Goal: Information Seeking & Learning: Learn about a topic

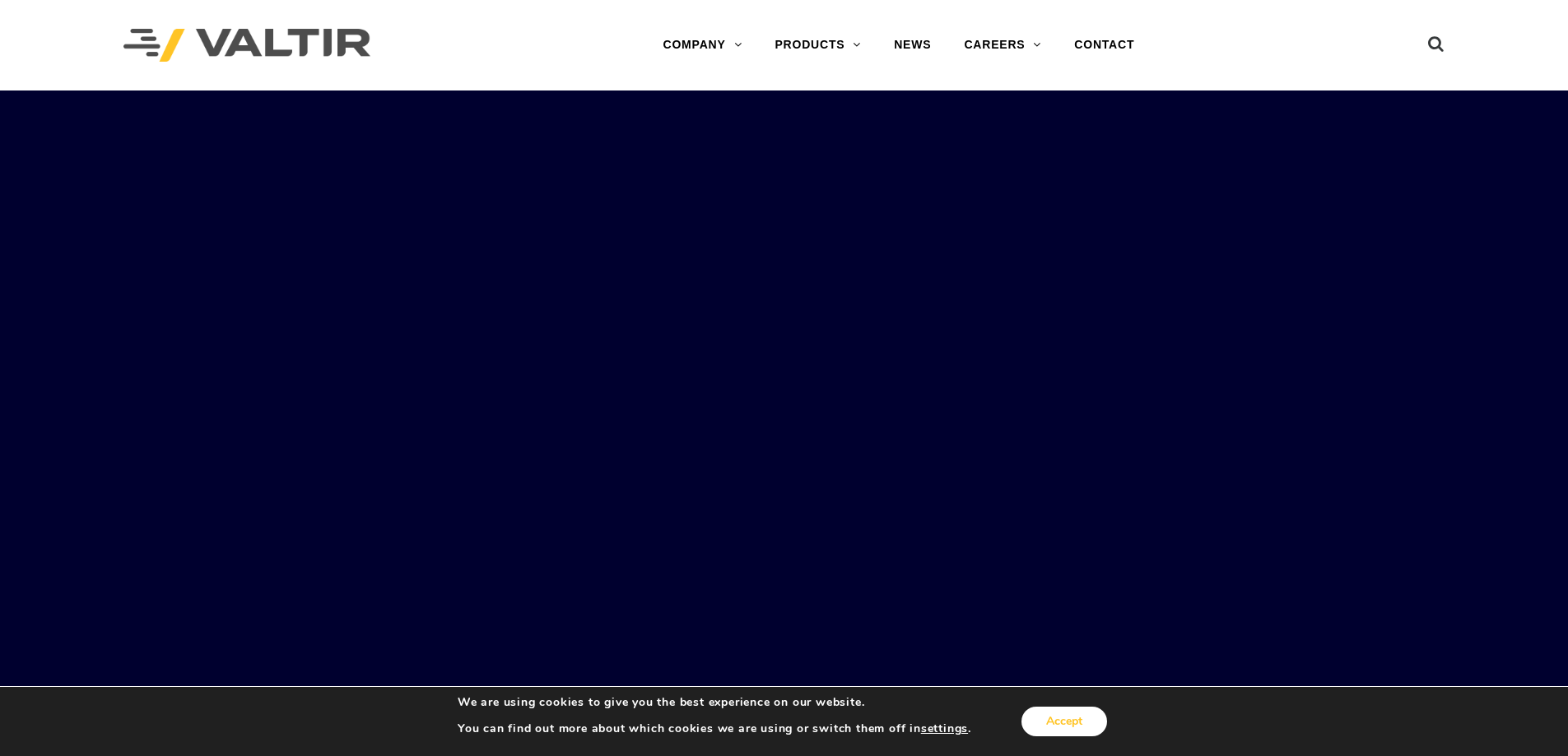
click at [1041, 716] on button "Accept" at bounding box center [1064, 722] width 85 height 29
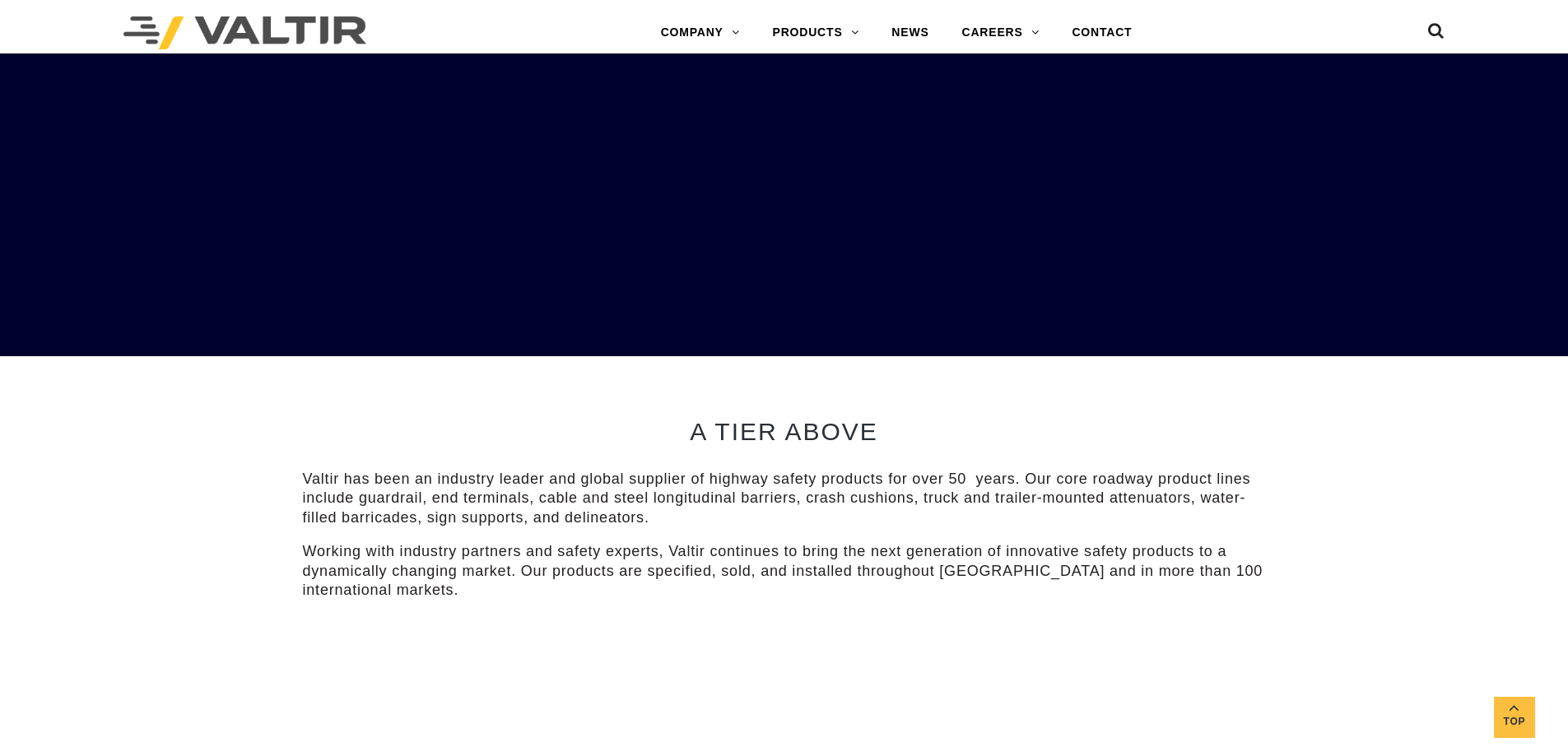
scroll to position [494, 0]
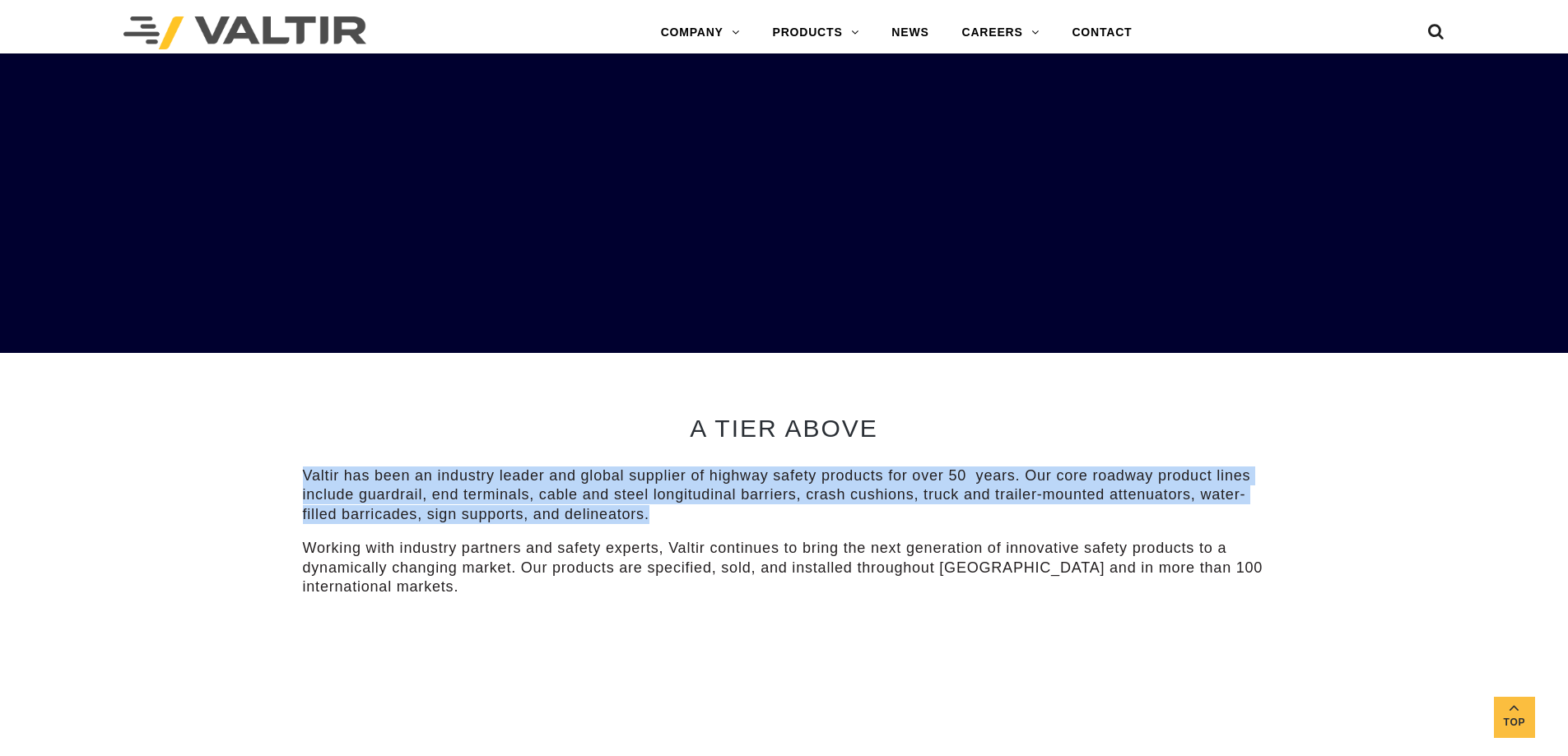
drag, startPoint x: 296, startPoint y: 464, endPoint x: 676, endPoint y: 525, distance: 384.9
click at [676, 525] on div "A TIER ABOVE Valtir has been an industry leader and global supplier of highway …" at bounding box center [784, 499] width 987 height 293
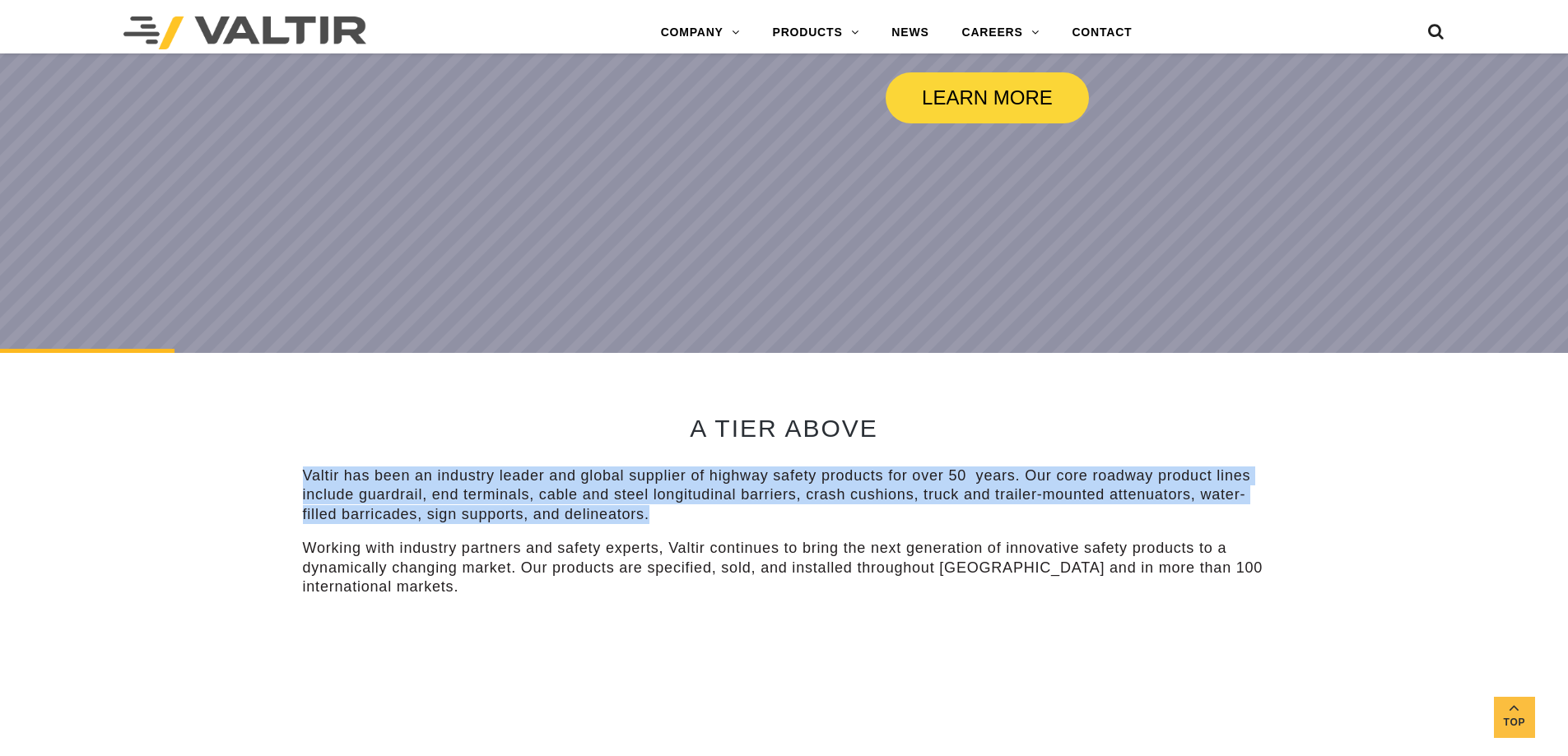
click at [510, 483] on p "Valtir has been an industry leader and global supplier of highway safety produc…" at bounding box center [784, 495] width 963 height 58
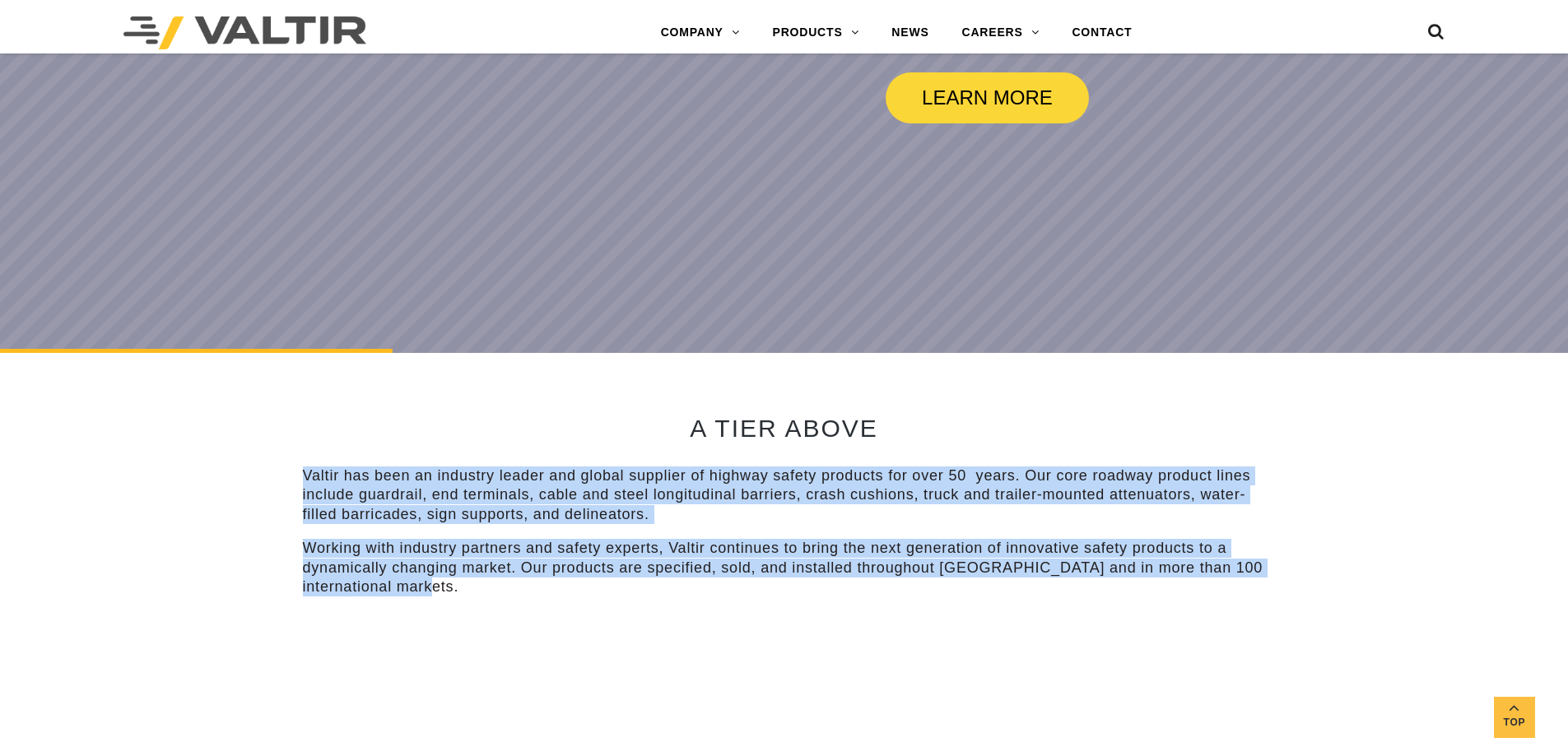
drag, startPoint x: 489, startPoint y: 597, endPoint x: 301, endPoint y: 467, distance: 228.6
click at [301, 467] on div "A TIER ABOVE Valtir has been an industry leader and global supplier of highway …" at bounding box center [784, 499] width 987 height 293
drag, startPoint x: 679, startPoint y: 558, endPoint x: 558, endPoint y: 710, distance: 194.3
click at [679, 558] on p "Working with industry partners and safety experts, Valtir continues to bring th…" at bounding box center [784, 568] width 963 height 58
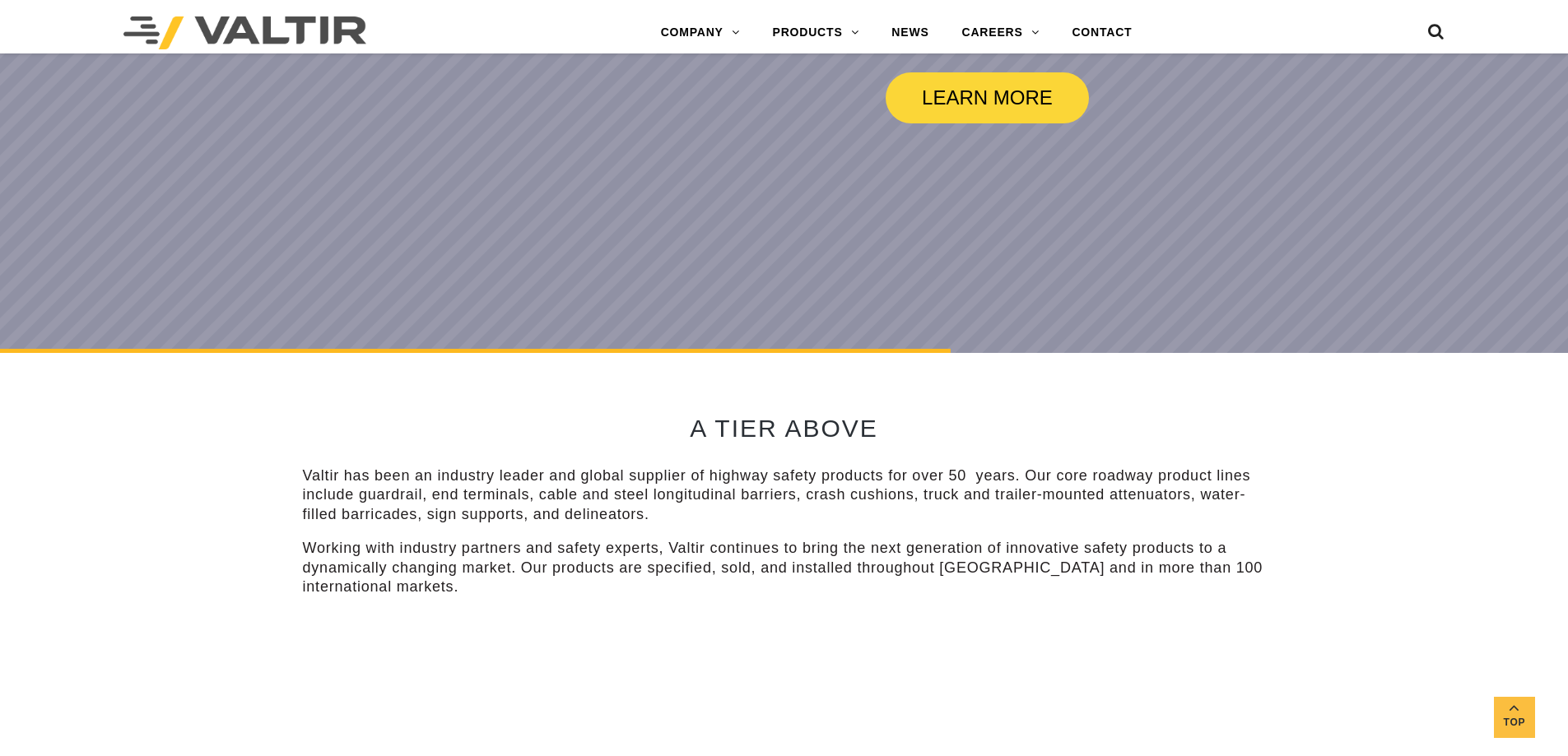
click at [421, 598] on div "A TIER ABOVE Valtir has been an industry leader and global supplier of highway …" at bounding box center [784, 499] width 963 height 293
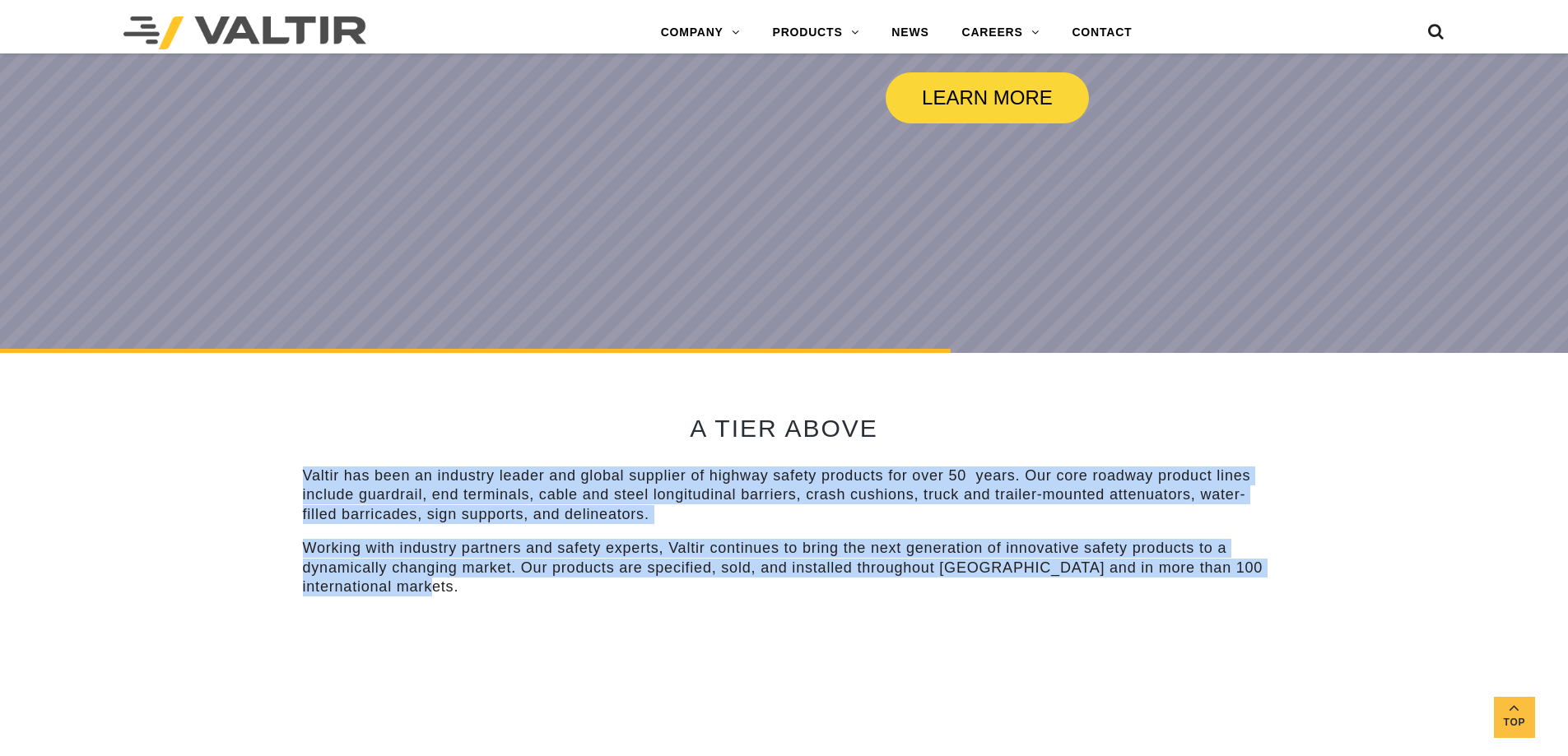
drag, startPoint x: 509, startPoint y: 584, endPoint x: 300, endPoint y: 460, distance: 243.0
click at [300, 460] on div "A TIER ABOVE Valtir has been an industry leader and global supplier of highway …" at bounding box center [784, 499] width 987 height 293
click at [459, 562] on p "Working with industry partners and safety experts, Valtir continues to bring th…" at bounding box center [784, 568] width 963 height 58
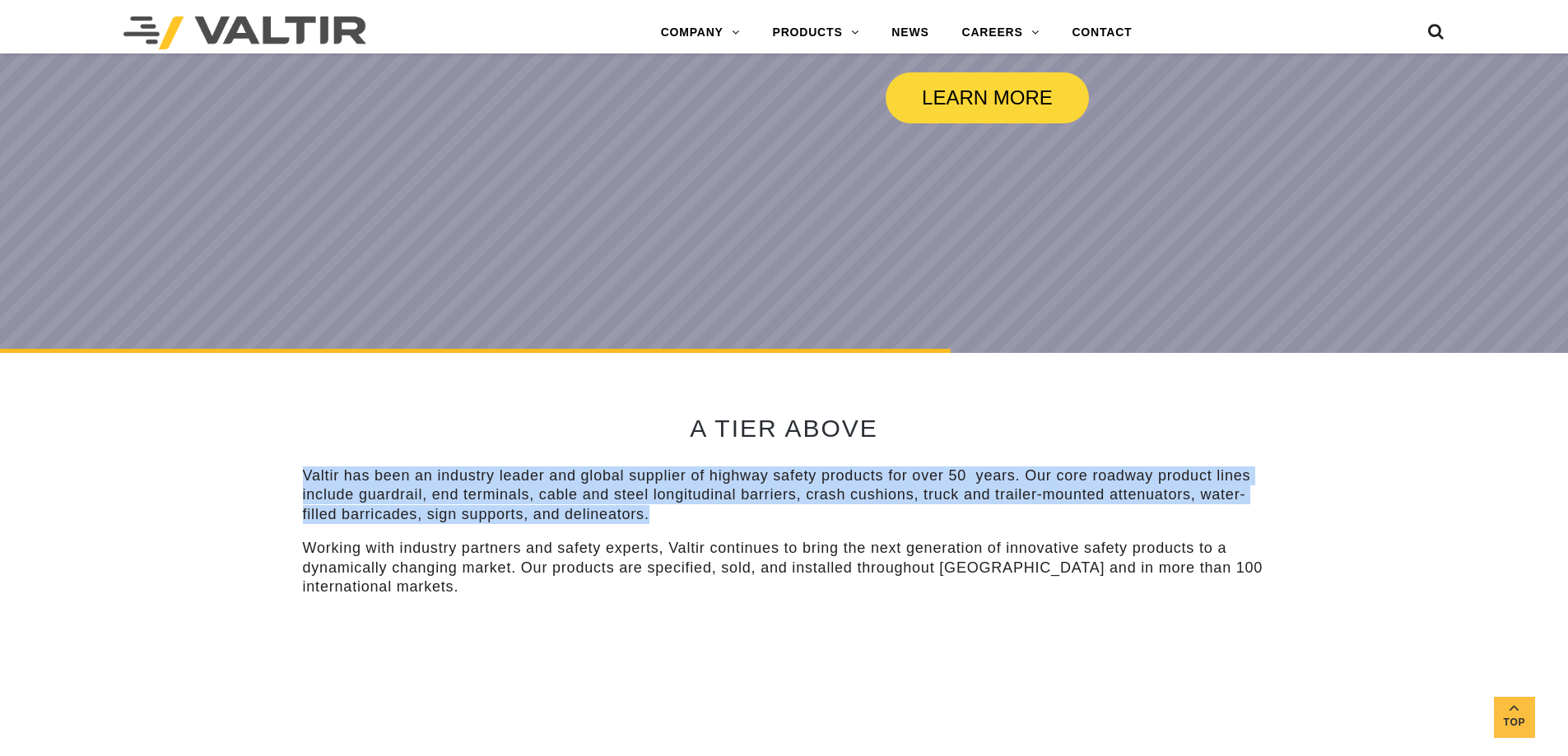
drag, startPoint x: 689, startPoint y: 516, endPoint x: 303, endPoint y: 446, distance: 392.3
click at [303, 446] on div "A TIER ABOVE Valtir has been an industry leader and global supplier of highway …" at bounding box center [784, 499] width 963 height 293
click at [692, 512] on p "Valtir has been an industry leader and global supplier of highway safety produc…" at bounding box center [784, 495] width 963 height 58
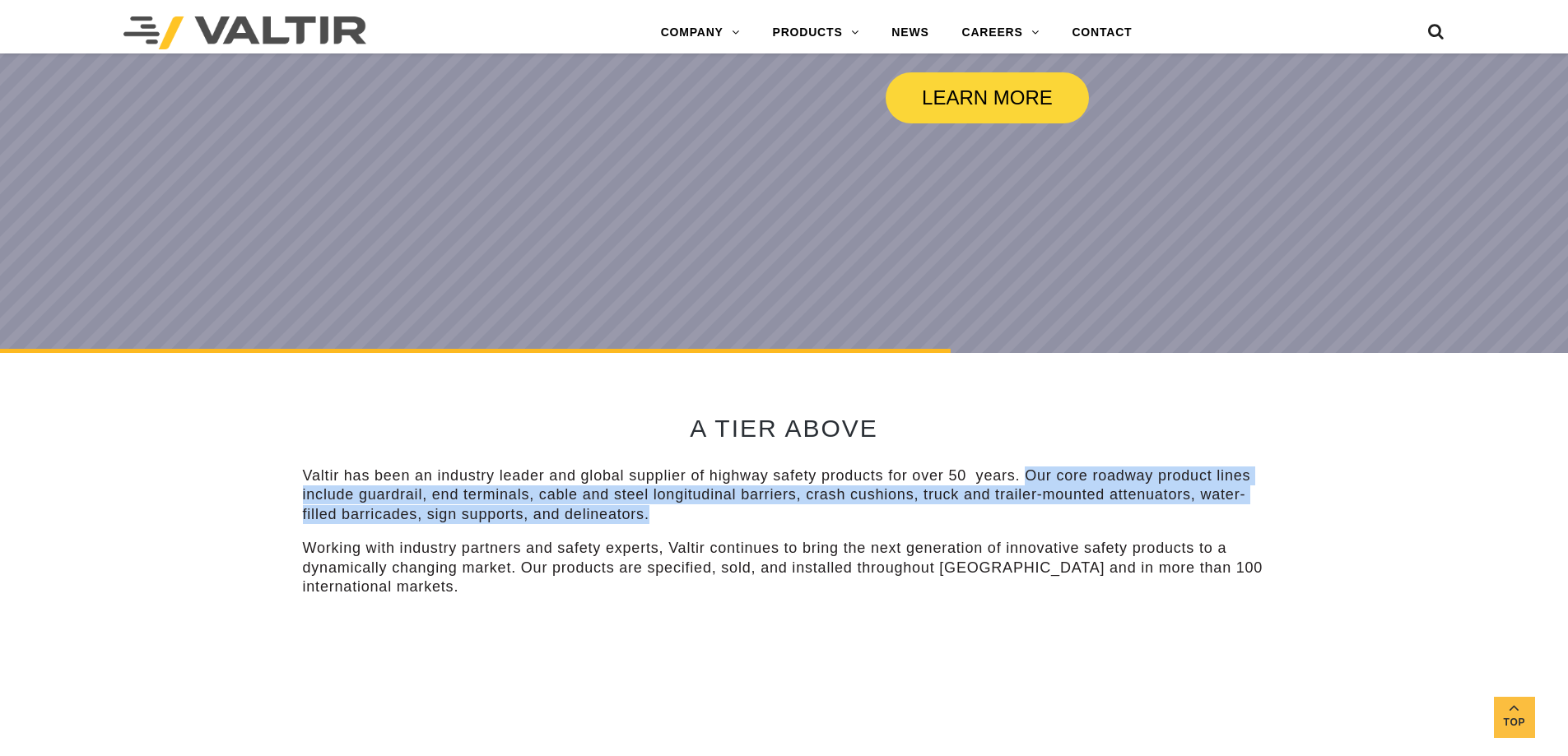
drag, startPoint x: 751, startPoint y: 522, endPoint x: 1024, endPoint y: 476, distance: 276.8
click at [1024, 476] on p "Valtir has been an industry leader and global supplier of highway safety produc…" at bounding box center [784, 495] width 963 height 58
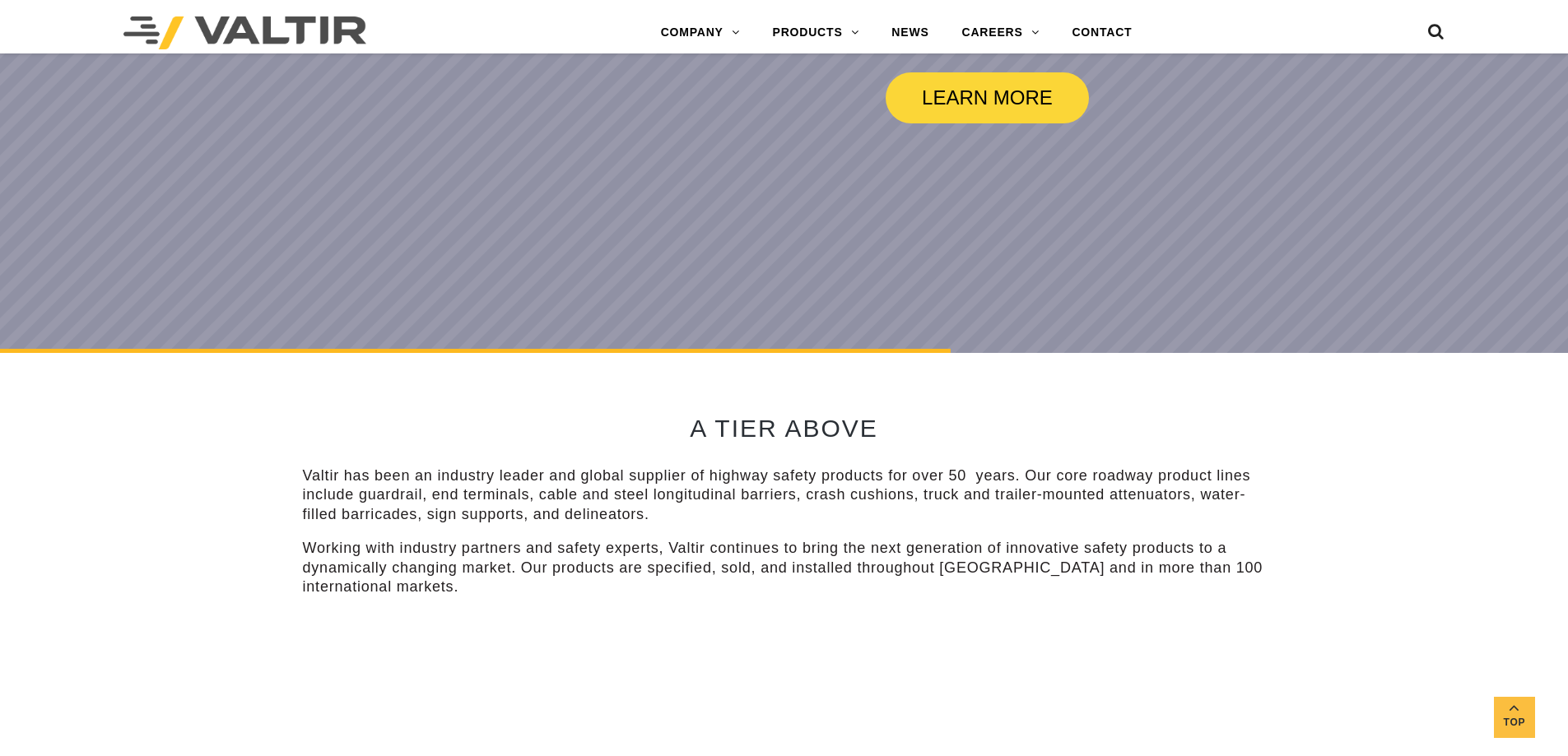
drag, startPoint x: 812, startPoint y: 621, endPoint x: 739, endPoint y: 638, distance: 75.0
click at [811, 622] on div at bounding box center [784, 633] width 963 height 25
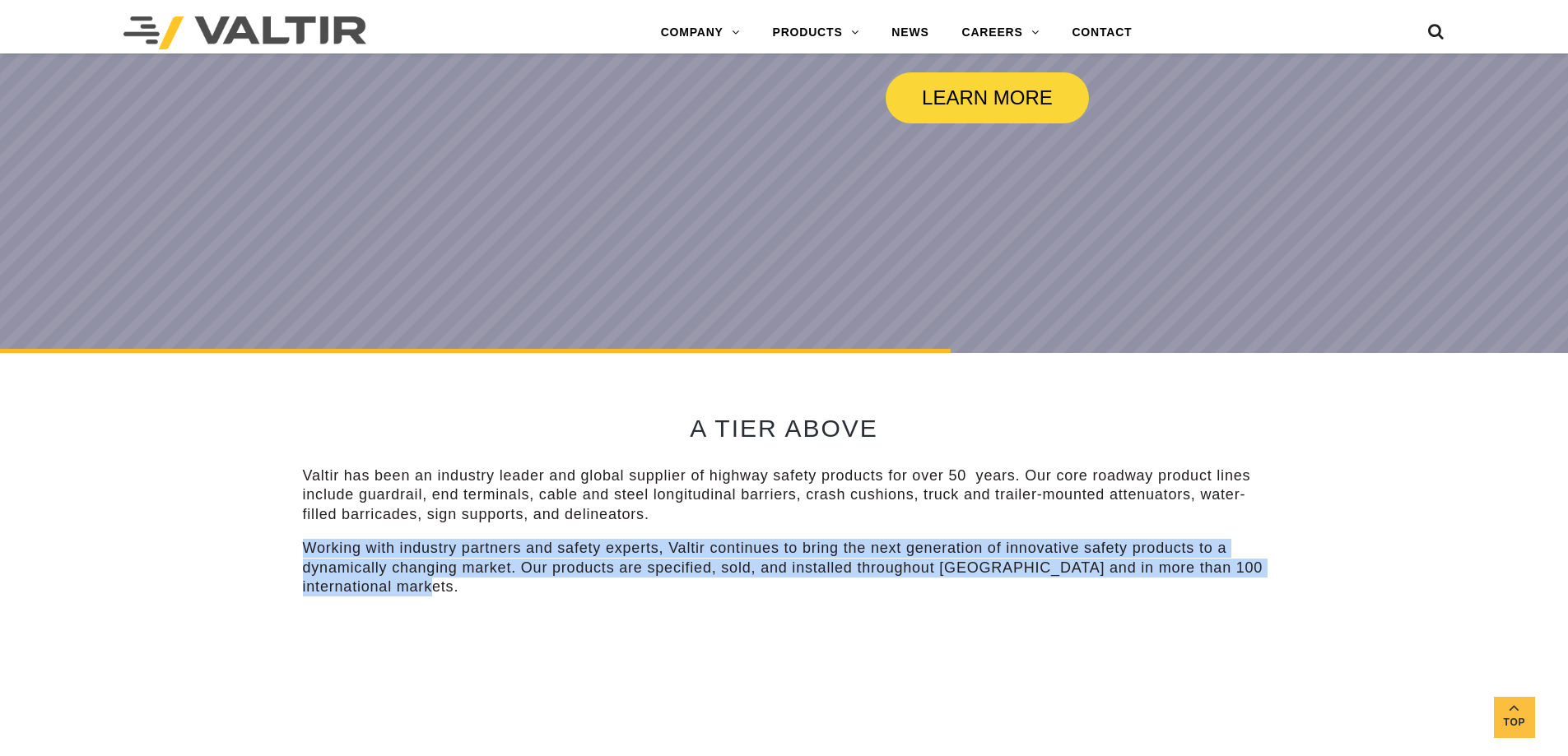
drag, startPoint x: 480, startPoint y: 590, endPoint x: 285, endPoint y: 546, distance: 199.9
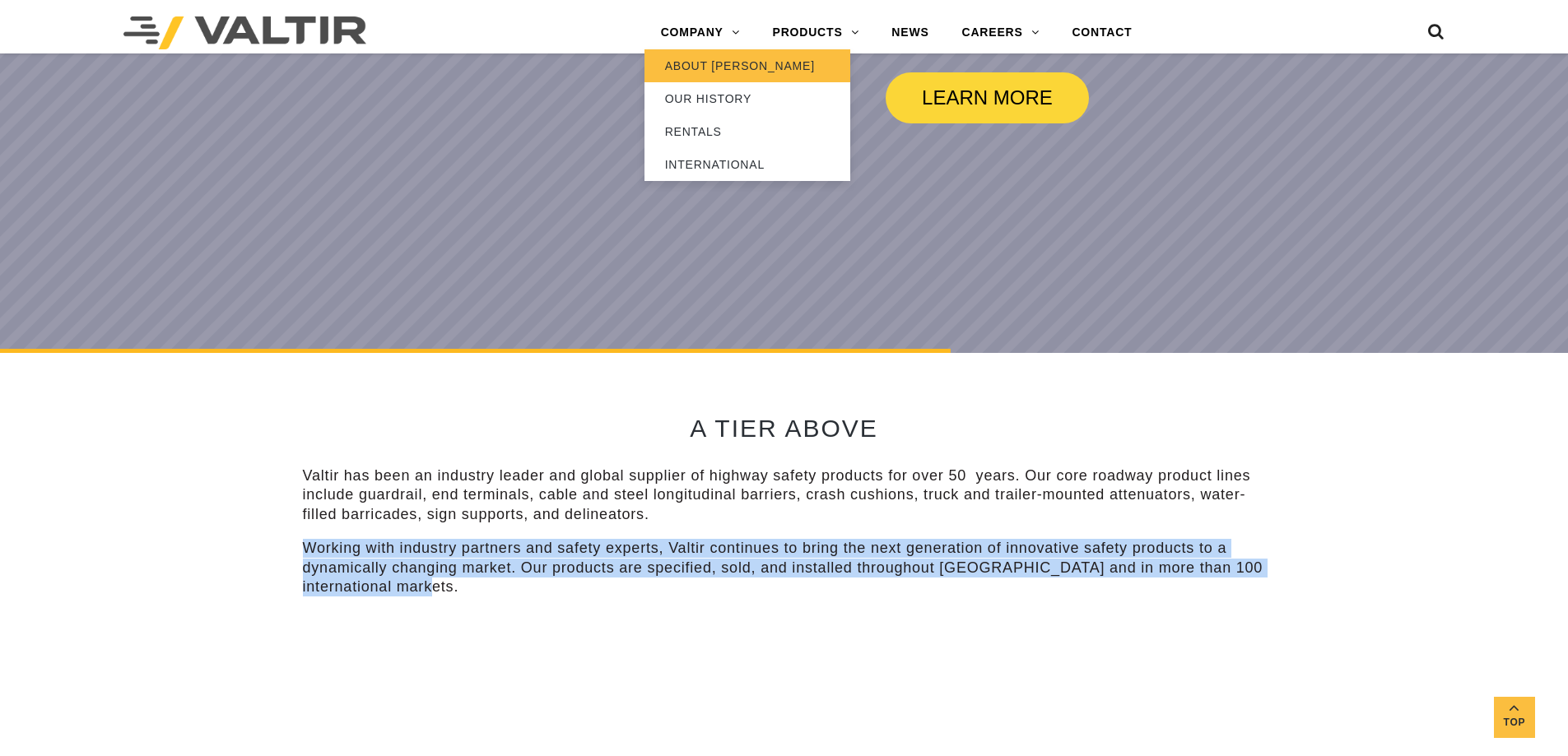
click at [712, 56] on link "ABOUT [PERSON_NAME]" at bounding box center [748, 66] width 206 height 33
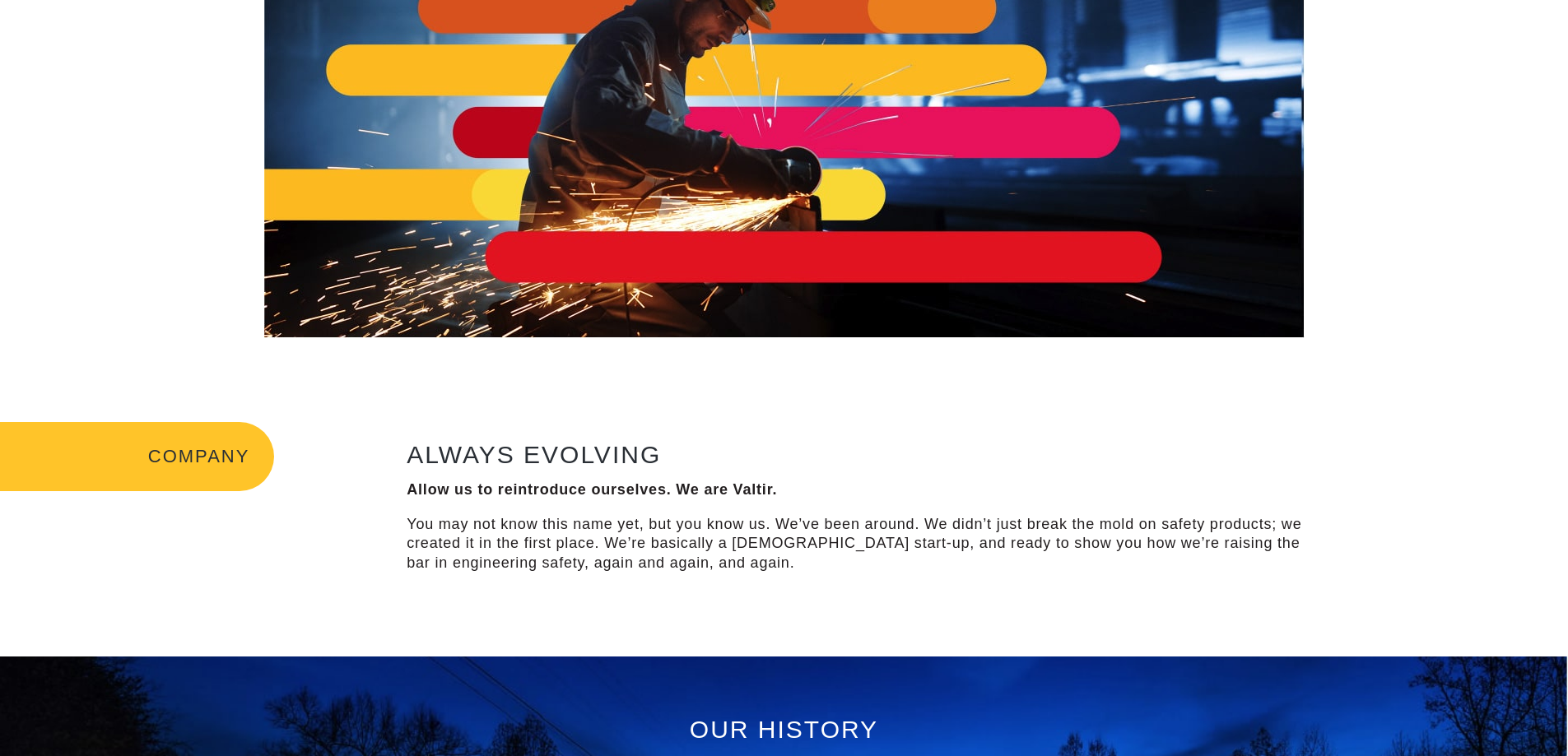
scroll to position [164, 0]
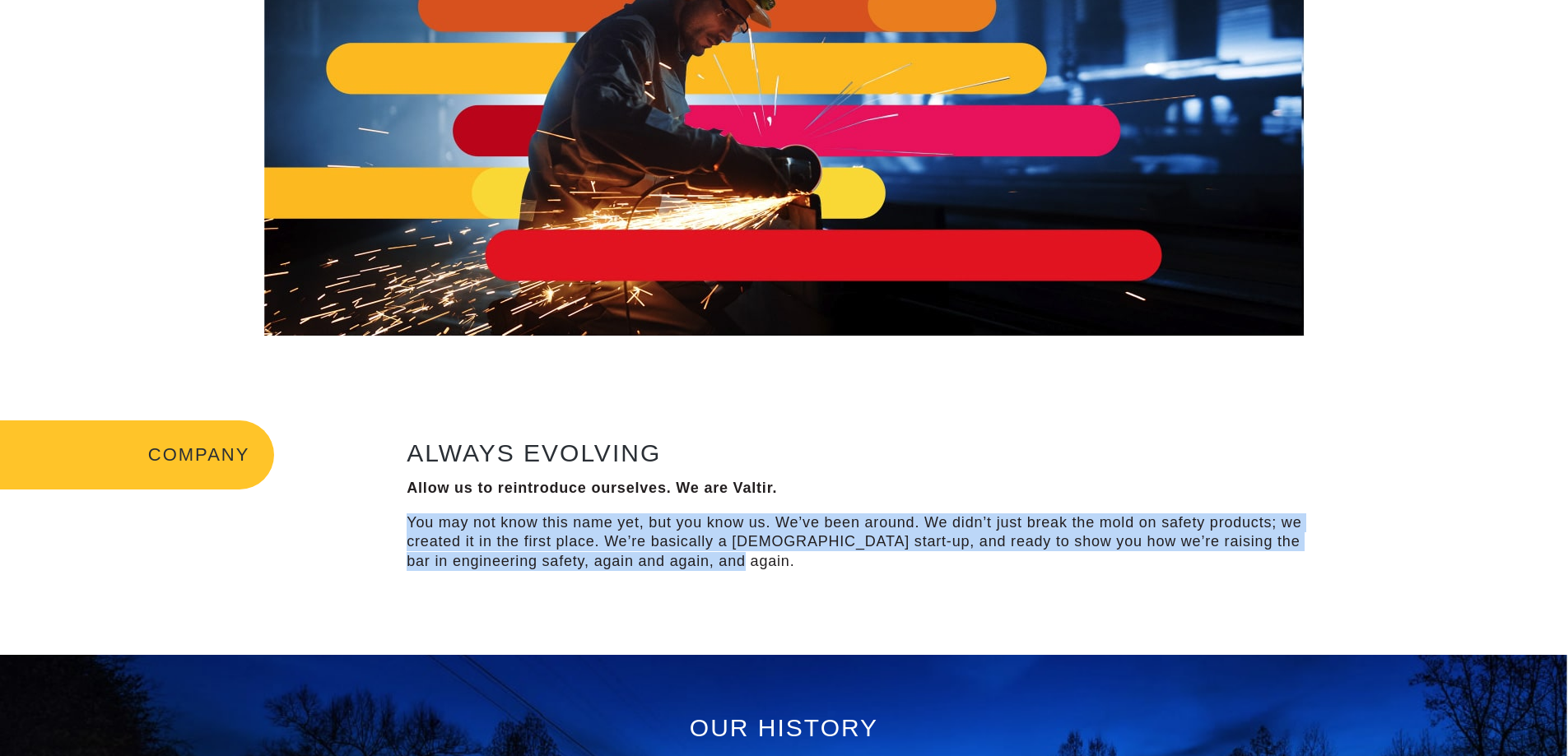
drag, startPoint x: 774, startPoint y: 566, endPoint x: 411, endPoint y: 524, distance: 365.4
click at [411, 524] on p "You may not know this name yet, but you know us. We’ve been around. We didn’t j…" at bounding box center [863, 542] width 911 height 58
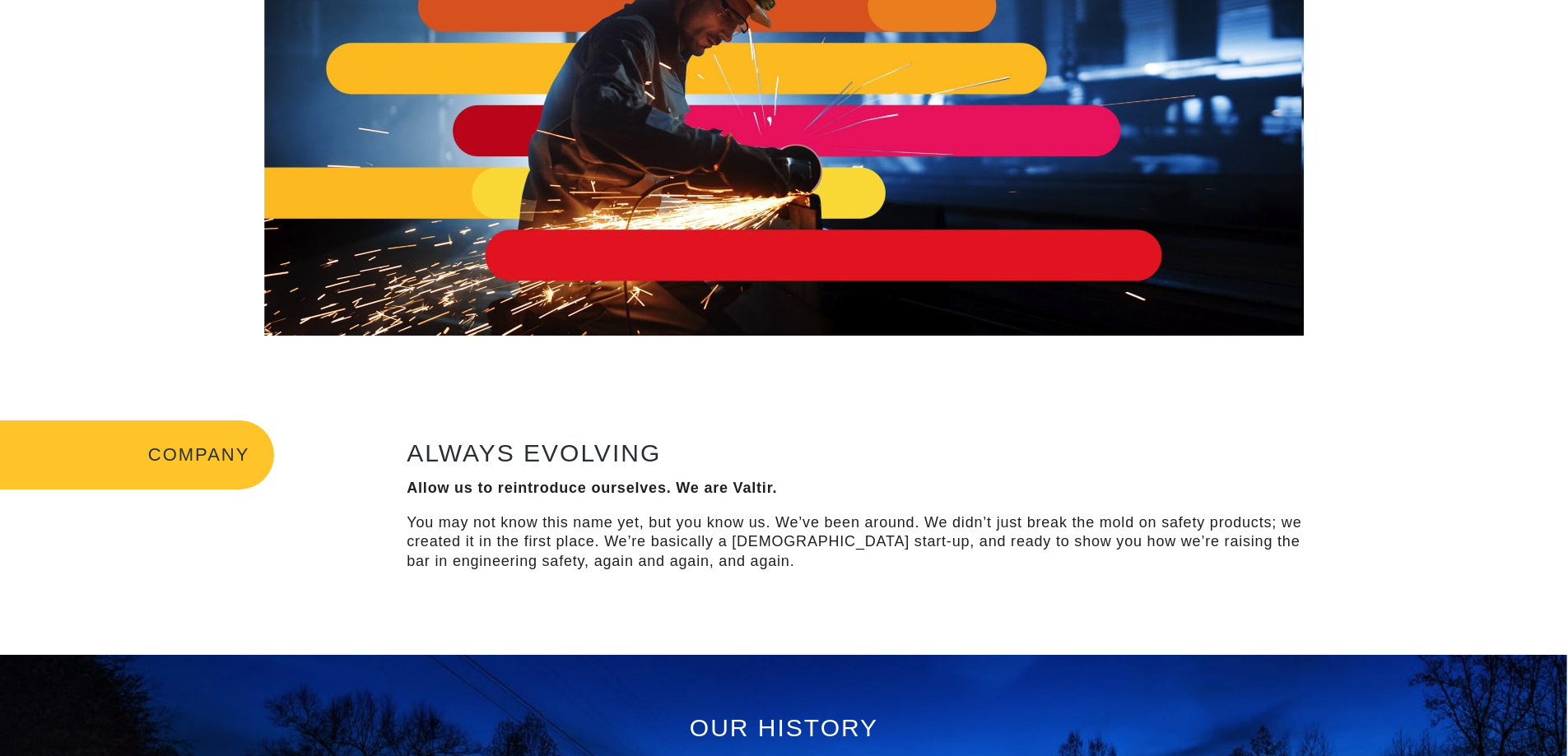
click at [320, 553] on div "COMPANY ALWAYS EVOLVING Allow us to reintroduce ourselves. We are Valtir. You m…" at bounding box center [784, 508] width 1568 height 294
click at [796, 564] on p "You may not know this name yet, but you know us. We’ve been around. We didn’t j…" at bounding box center [863, 542] width 911 height 58
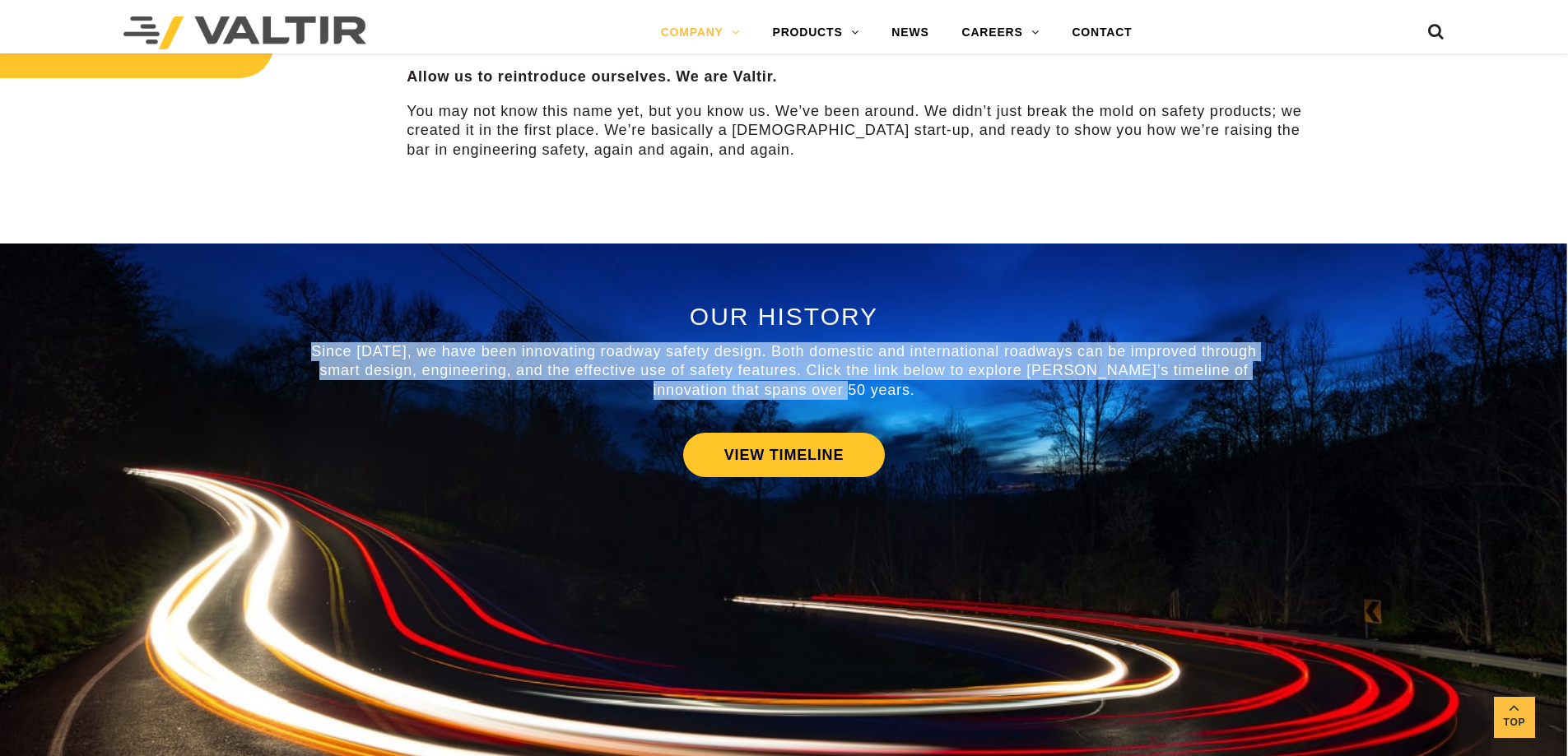
drag, startPoint x: 320, startPoint y: 353, endPoint x: 964, endPoint y: 396, distance: 645.4
click at [964, 396] on p "Since [DATE], we have been innovating roadway safety design. Both domestic and …" at bounding box center [784, 371] width 963 height 58
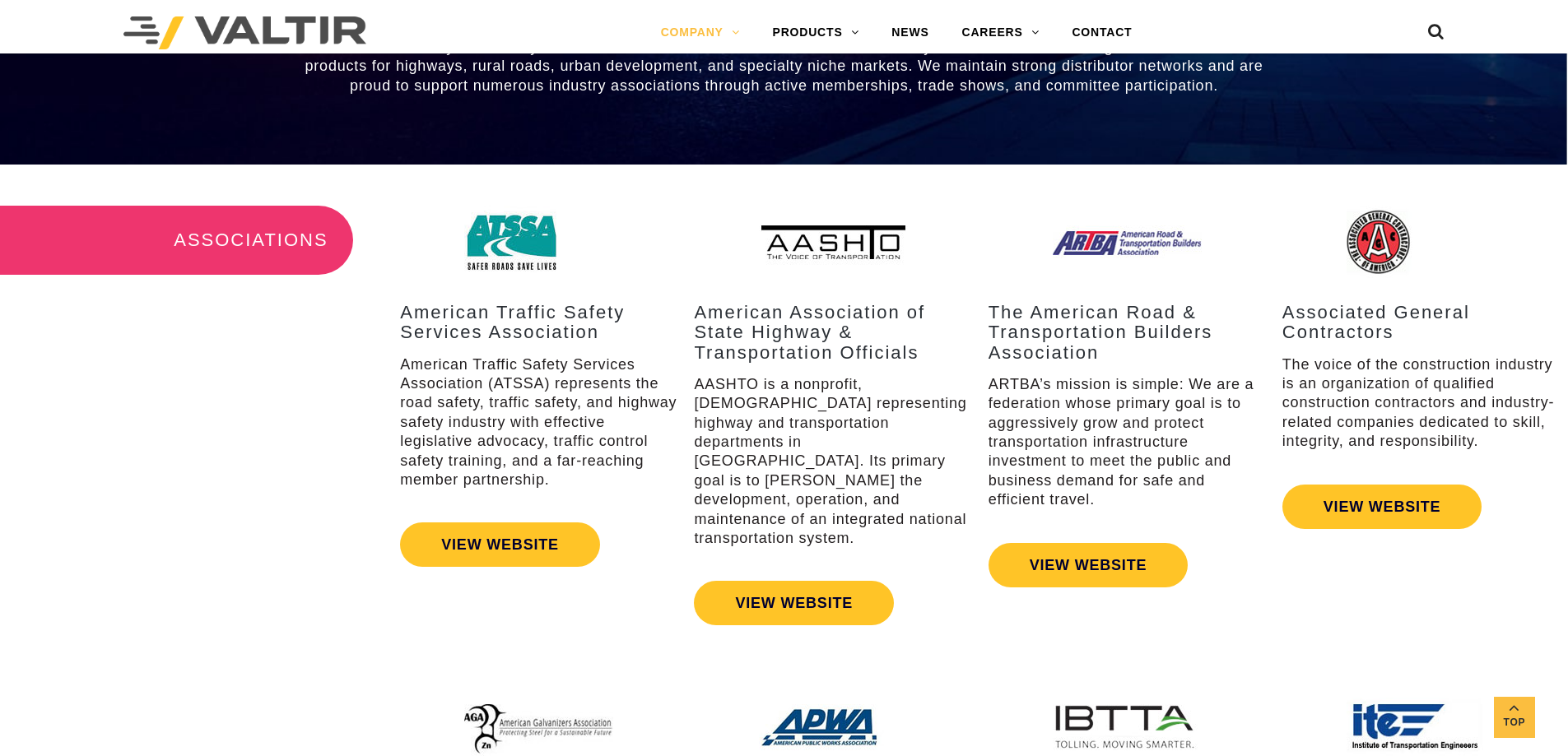
scroll to position [2139, 0]
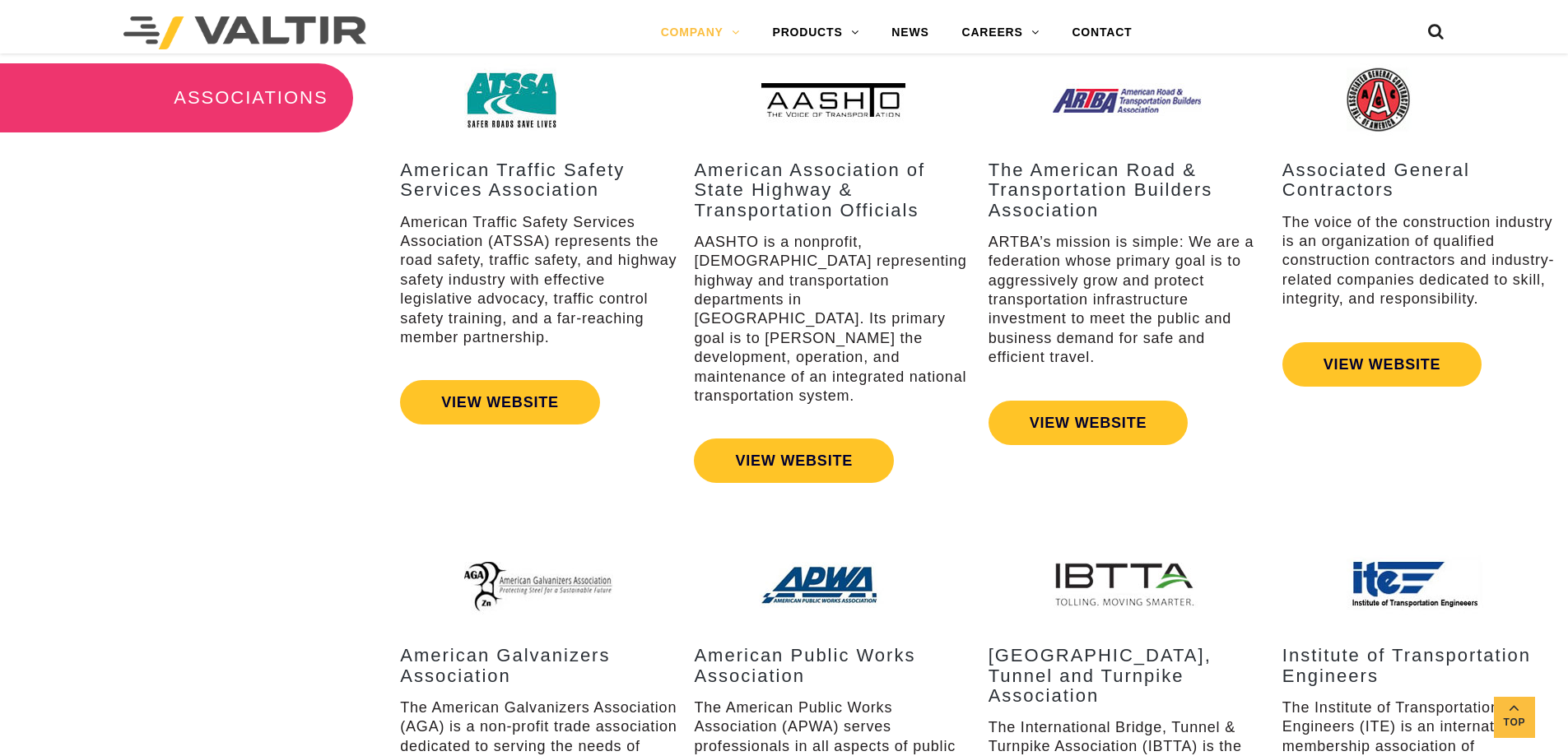
click at [332, 470] on div "ASSOCIATIONS American Traffic Safety Services Association American Traffic Safe…" at bounding box center [784, 265] width 1568 height 486
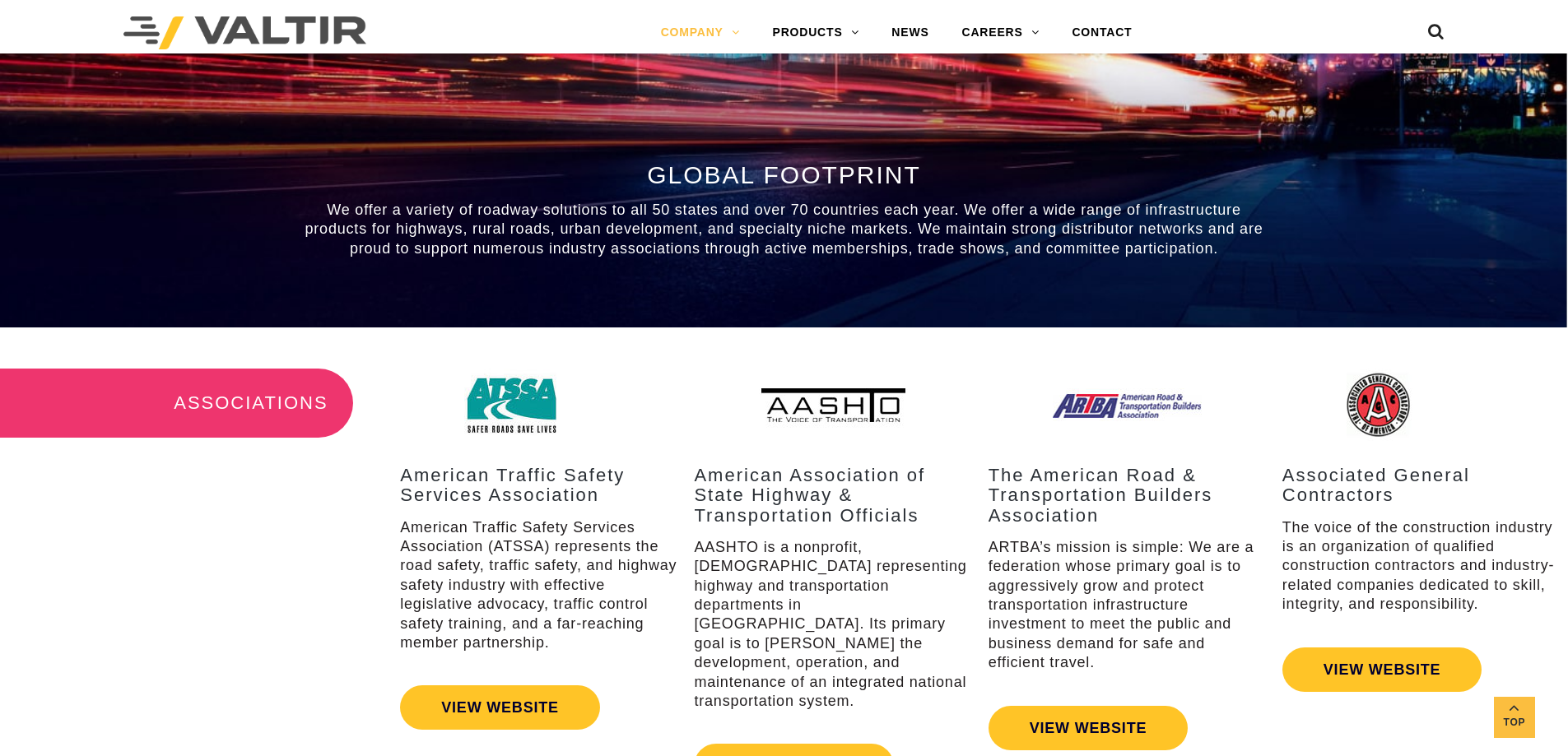
scroll to position [1828, 0]
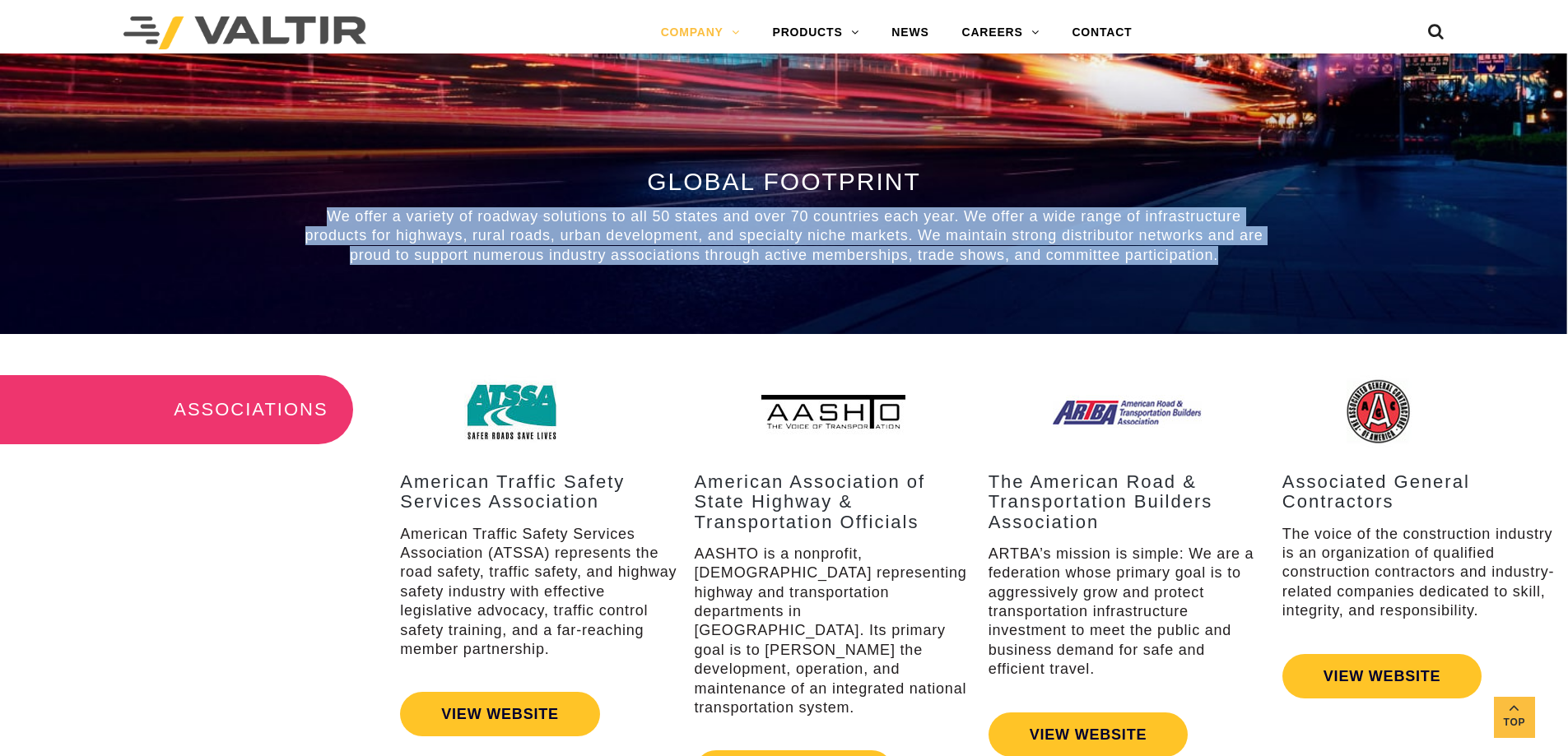
drag, startPoint x: 323, startPoint y: 218, endPoint x: 1224, endPoint y: 255, distance: 901.8
click at [1223, 254] on p "We offer a variety of roadway solutions to all 50 states and over 70 countries …" at bounding box center [784, 236] width 963 height 58
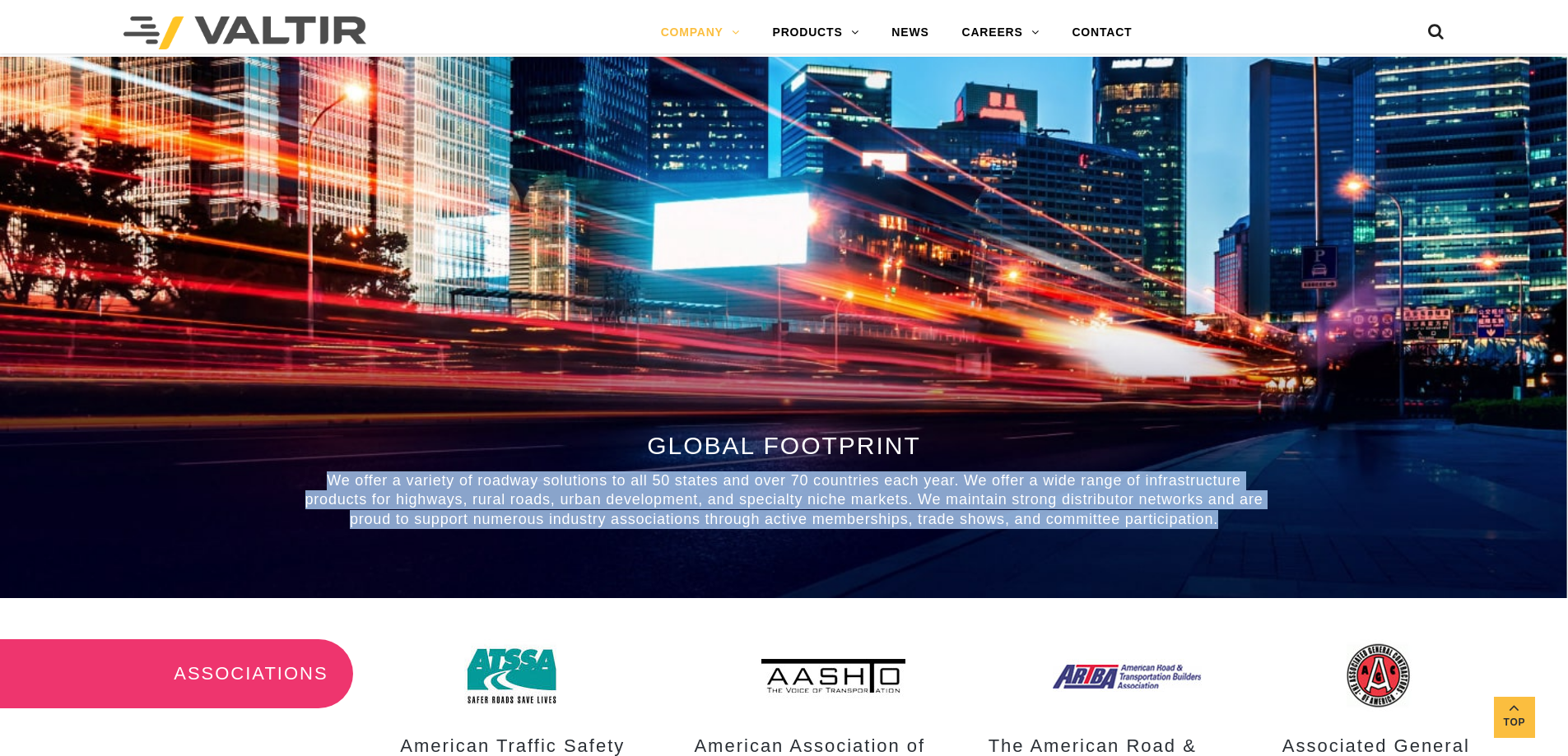
scroll to position [1499, 0]
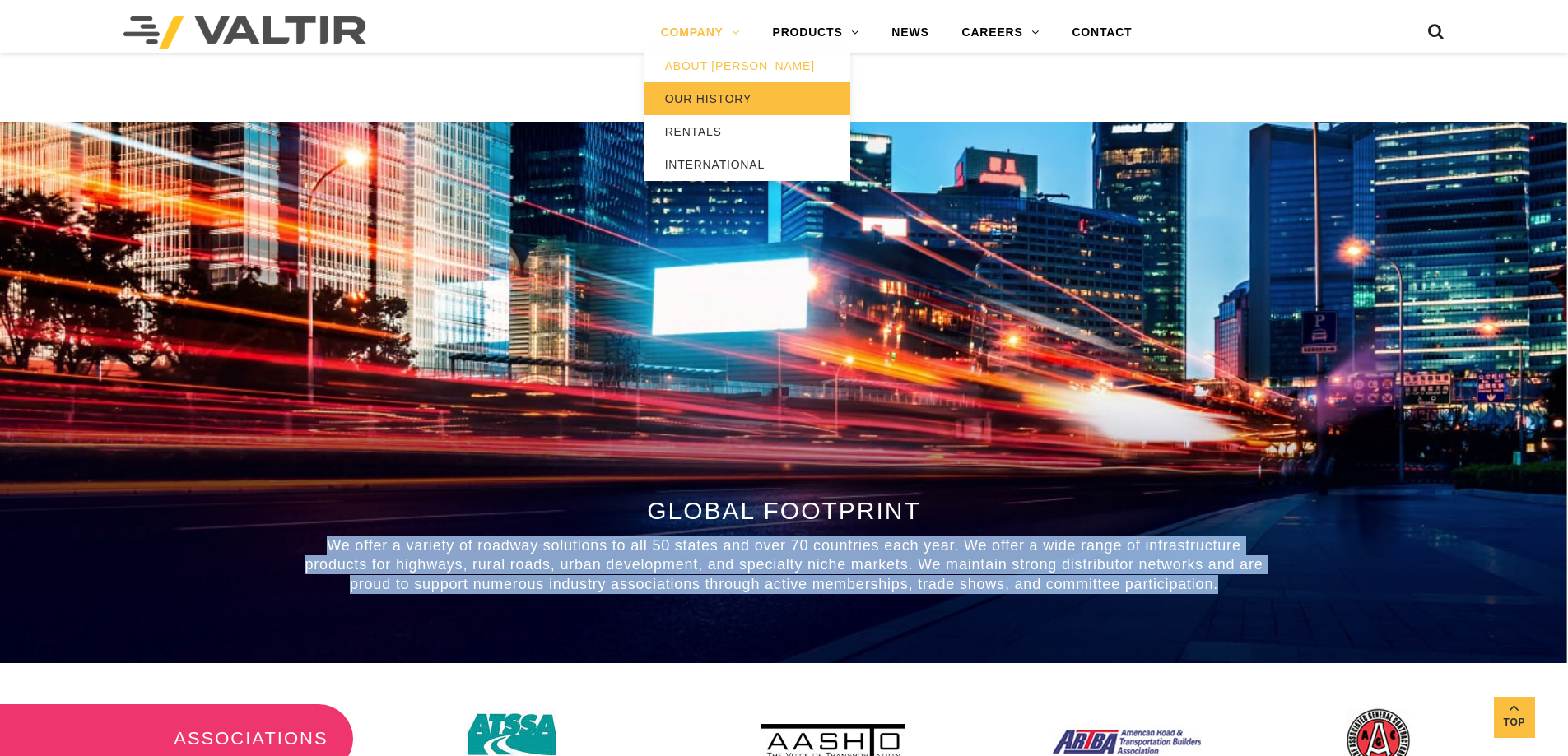
click at [710, 104] on link "OUR HISTORY" at bounding box center [748, 99] width 206 height 33
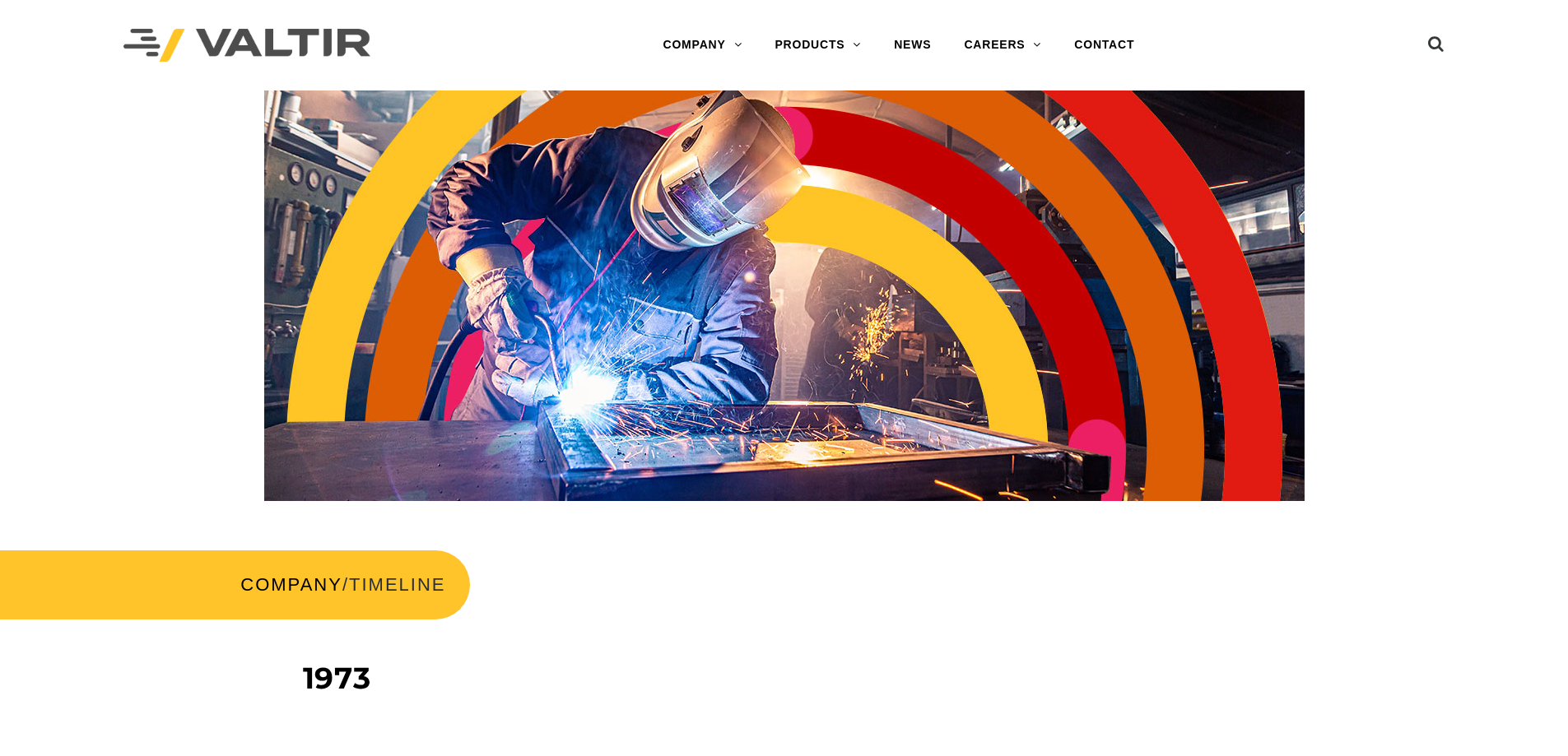
click at [153, 218] on div at bounding box center [784, 296] width 1543 height 411
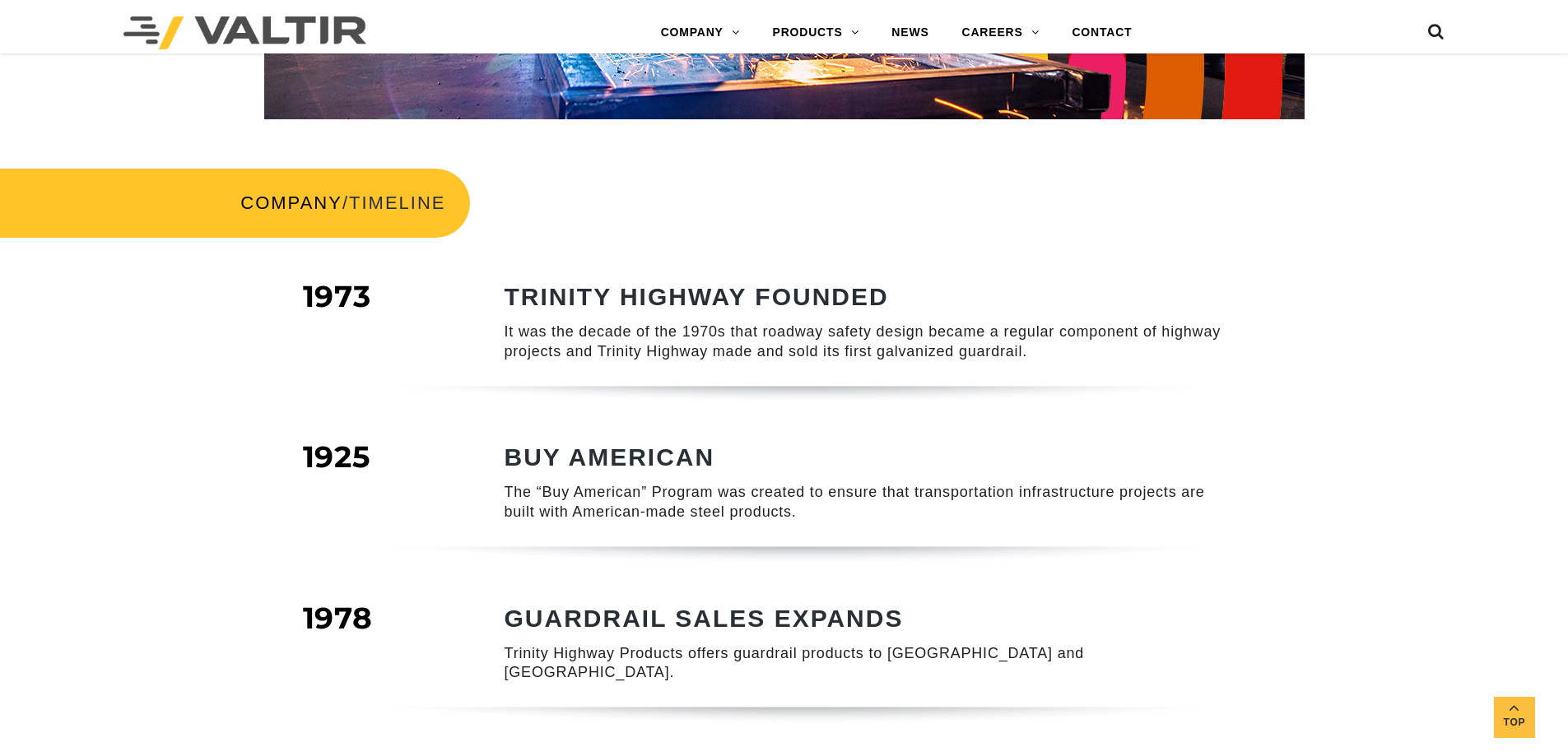
scroll to position [412, 0]
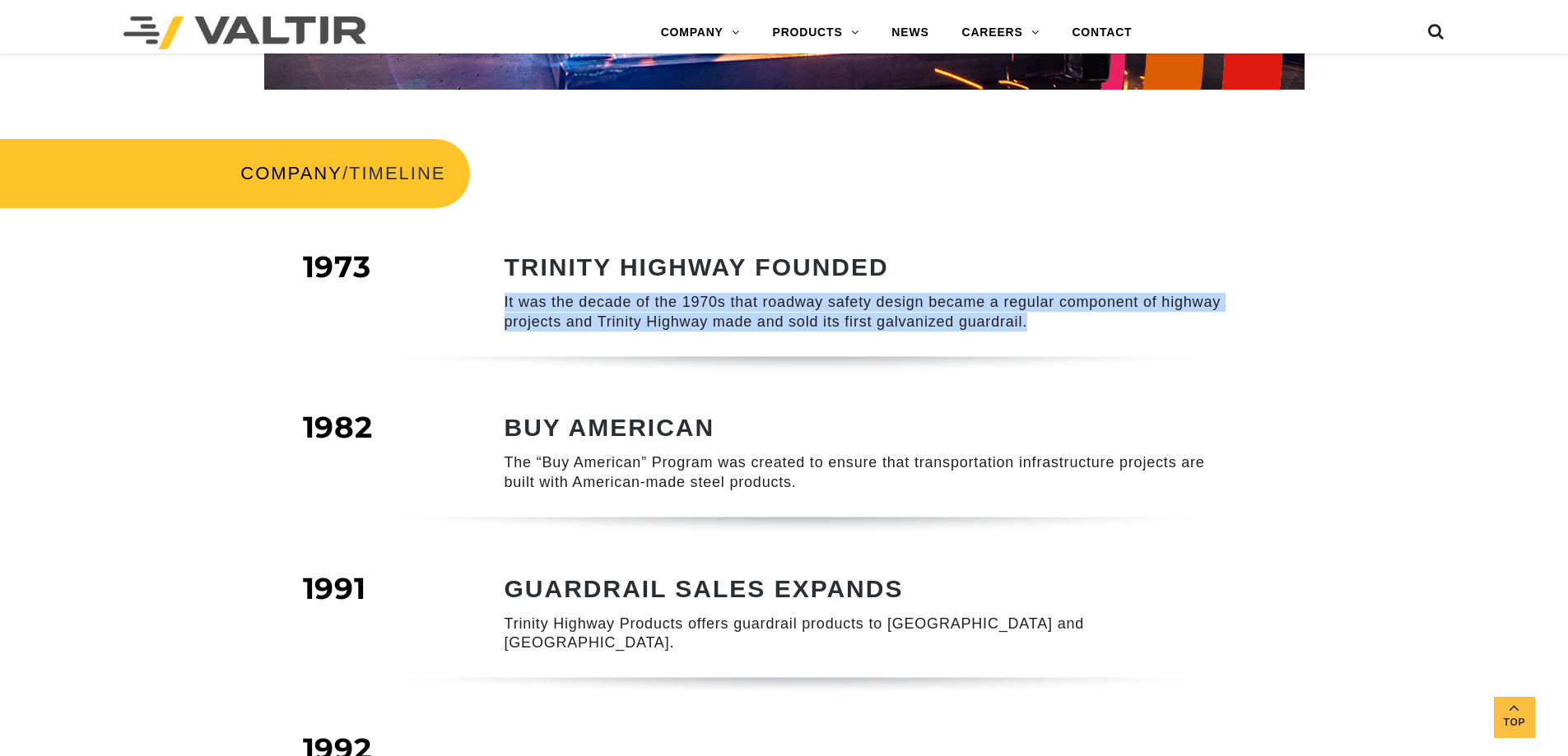
drag, startPoint x: 500, startPoint y: 297, endPoint x: 1048, endPoint y: 333, distance: 549.2
click at [1048, 333] on div "TRINITY HIGHWAY FOUNDED It was the decade of the 1970s that roadway safety desi…" at bounding box center [850, 305] width 790 height 103
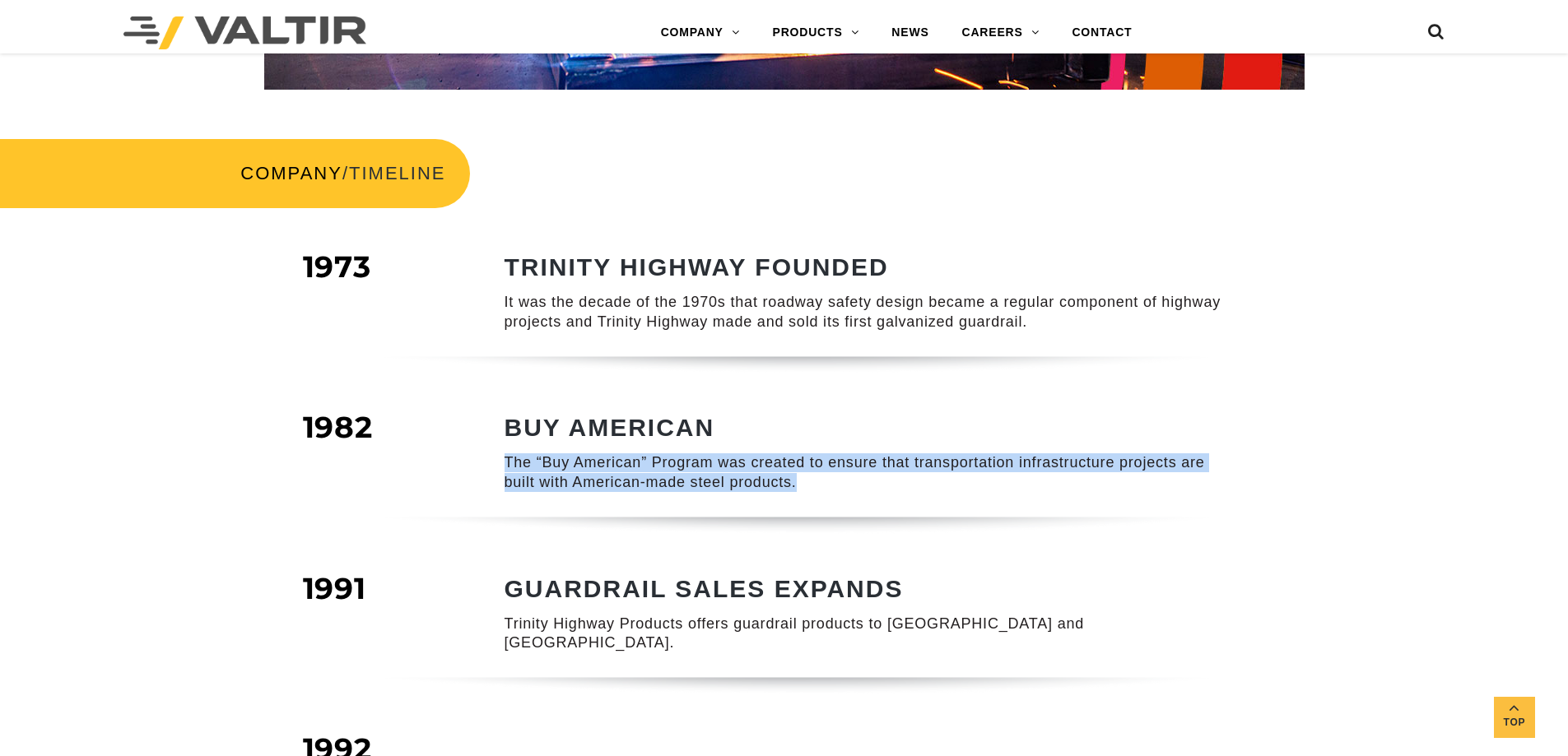
drag, startPoint x: 498, startPoint y: 463, endPoint x: 828, endPoint y: 484, distance: 330.7
click at [828, 484] on div "BUY AMERICAN The “Buy American” Program was created to ensure that transportati…" at bounding box center [850, 466] width 790 height 103
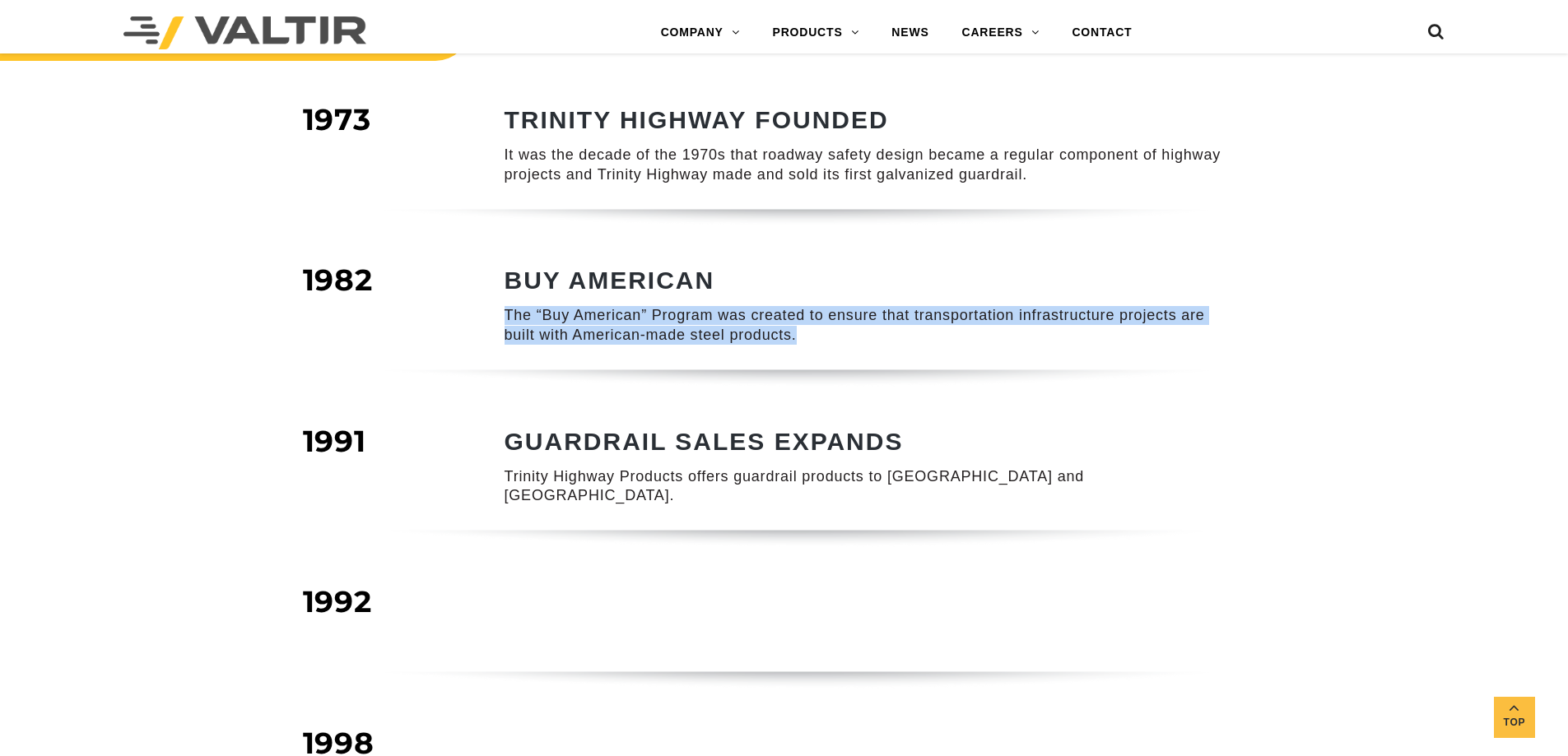
scroll to position [740, 0]
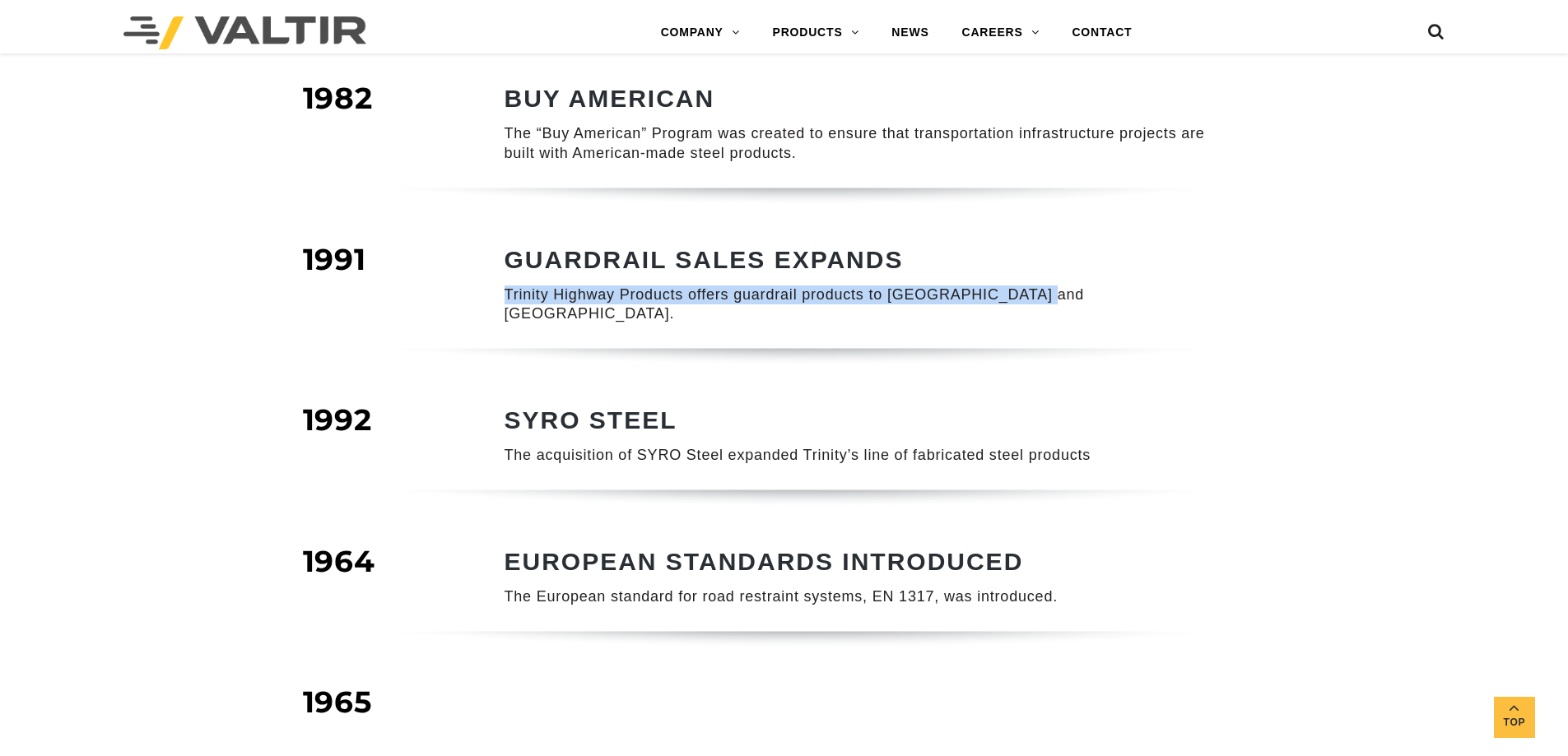
drag, startPoint x: 486, startPoint y: 290, endPoint x: 1061, endPoint y: 292, distance: 575.0
click at [1061, 292] on div "GUARDRAIL SALES EXPANDS Trinity Highway Products offers guardrail products to M…" at bounding box center [850, 298] width 790 height 103
